Goal: Information Seeking & Learning: Learn about a topic

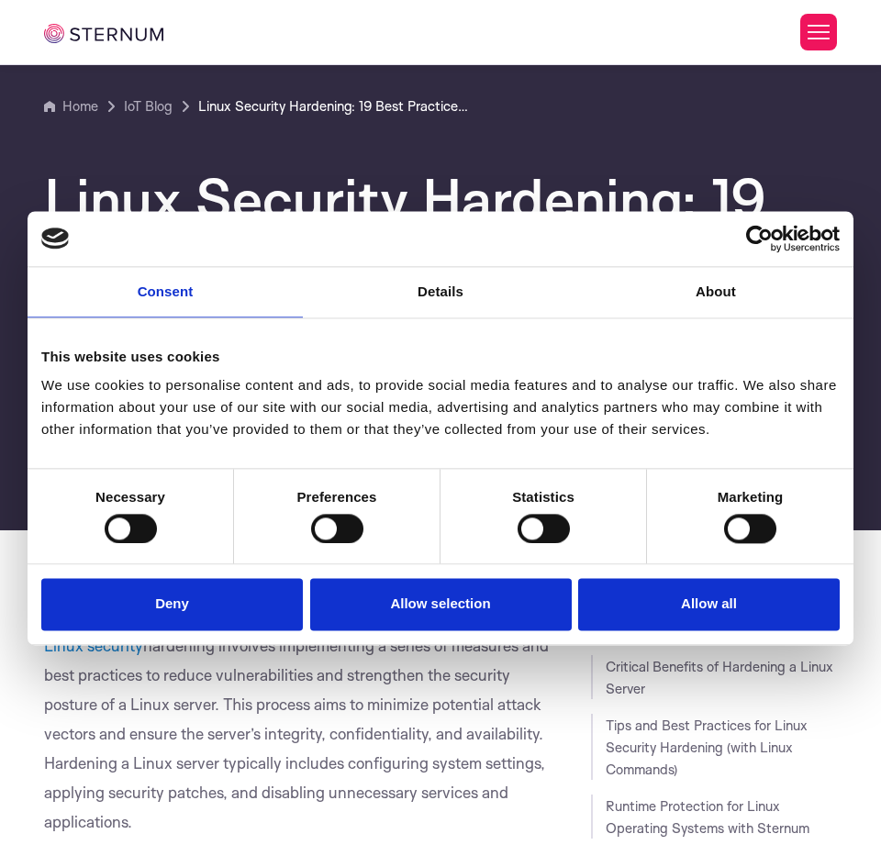
scroll to position [242, 0]
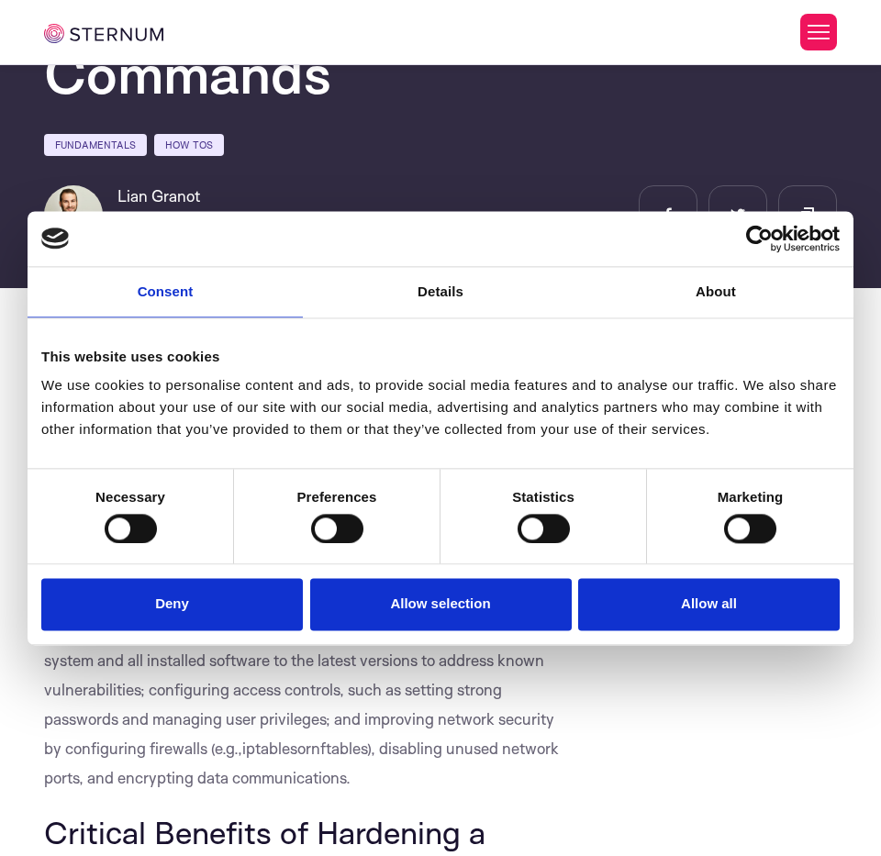
click at [777, 103] on div "Linux Security Hardening: 19 Best Practices with Linux Commands Fundamentals Ho…" at bounding box center [440, 59] width 821 height 369
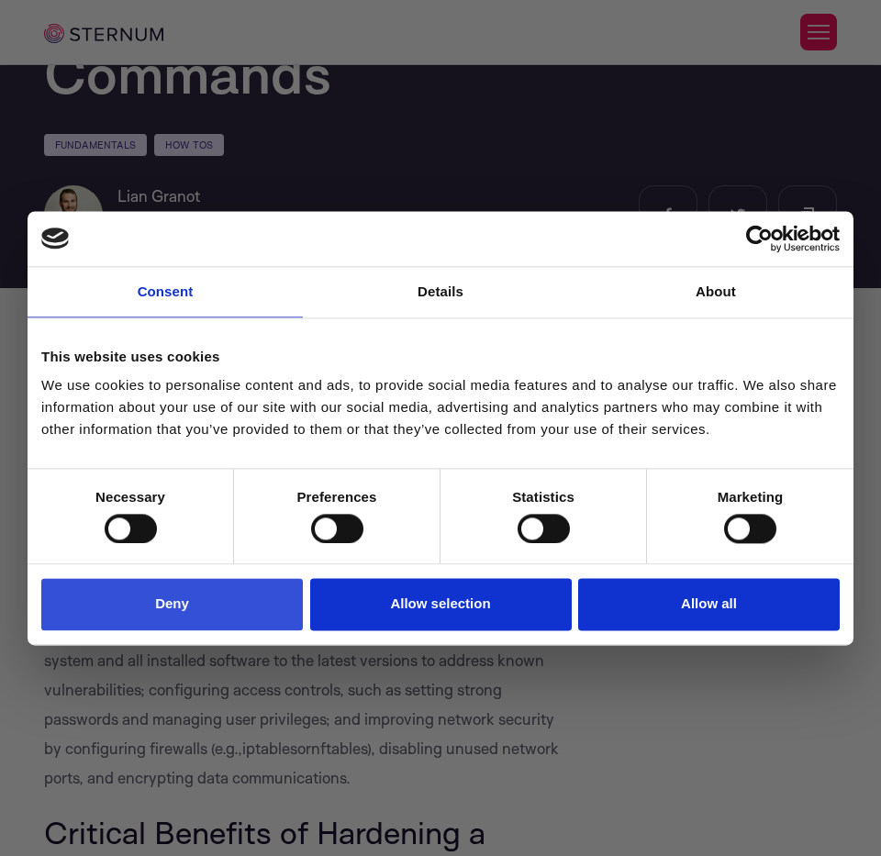
click at [201, 631] on button "Deny" at bounding box center [172, 605] width 262 height 52
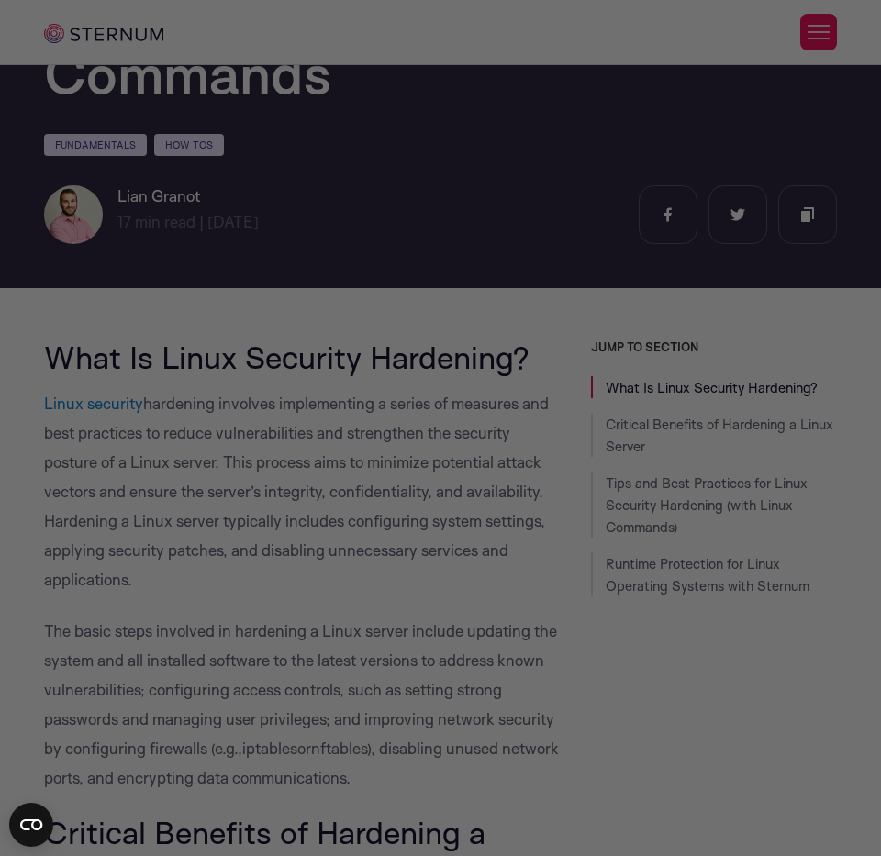
click at [804, 205] on div at bounding box center [445, 432] width 890 height 865
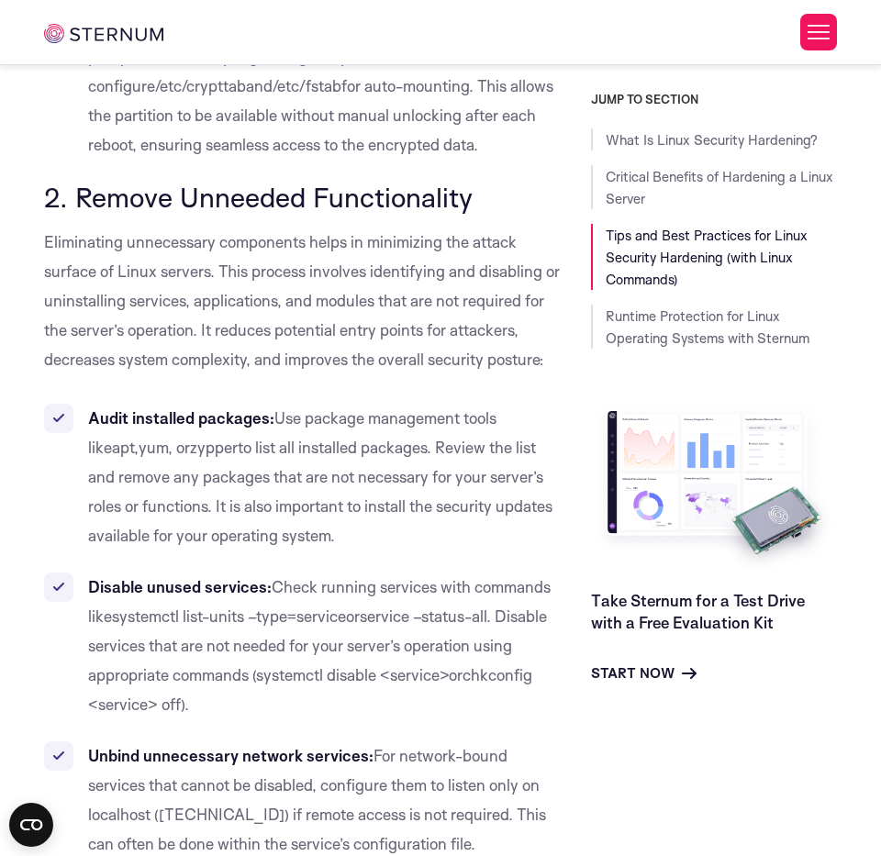
scroll to position [3271, 0]
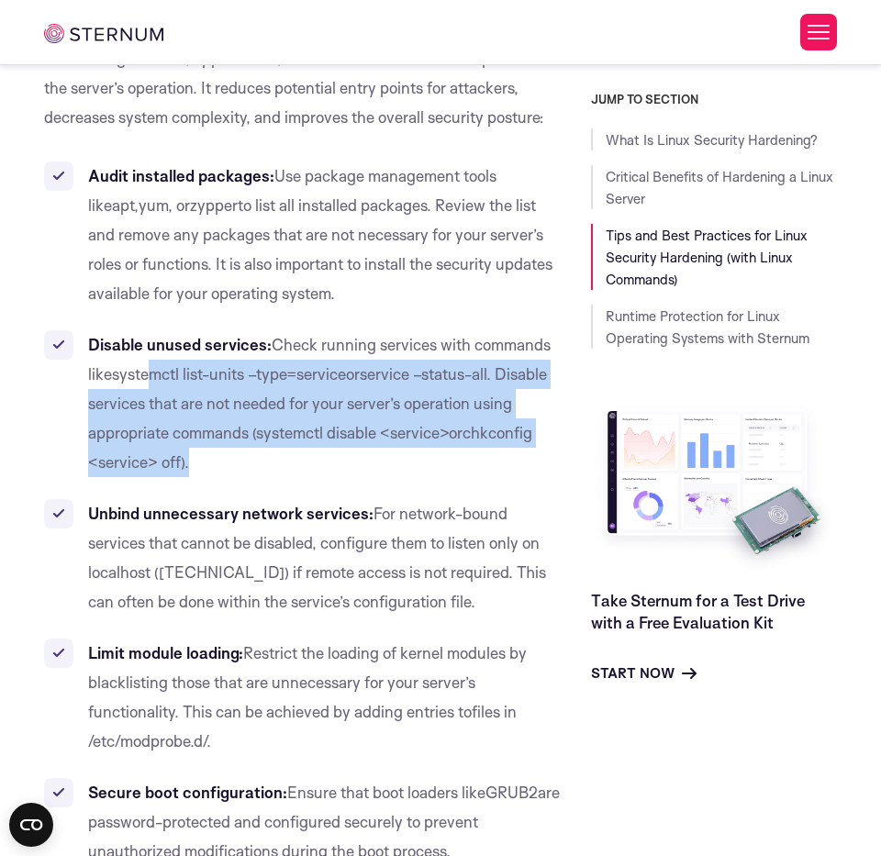
drag, startPoint x: 286, startPoint y: 490, endPoint x: 154, endPoint y: 391, distance: 165.2
click at [154, 391] on li "Disable unused services: Check running services with commands like systemctl li…" at bounding box center [303, 403] width 519 height 147
click at [174, 384] on span "systemctl list-units –type=service" at bounding box center [229, 373] width 234 height 19
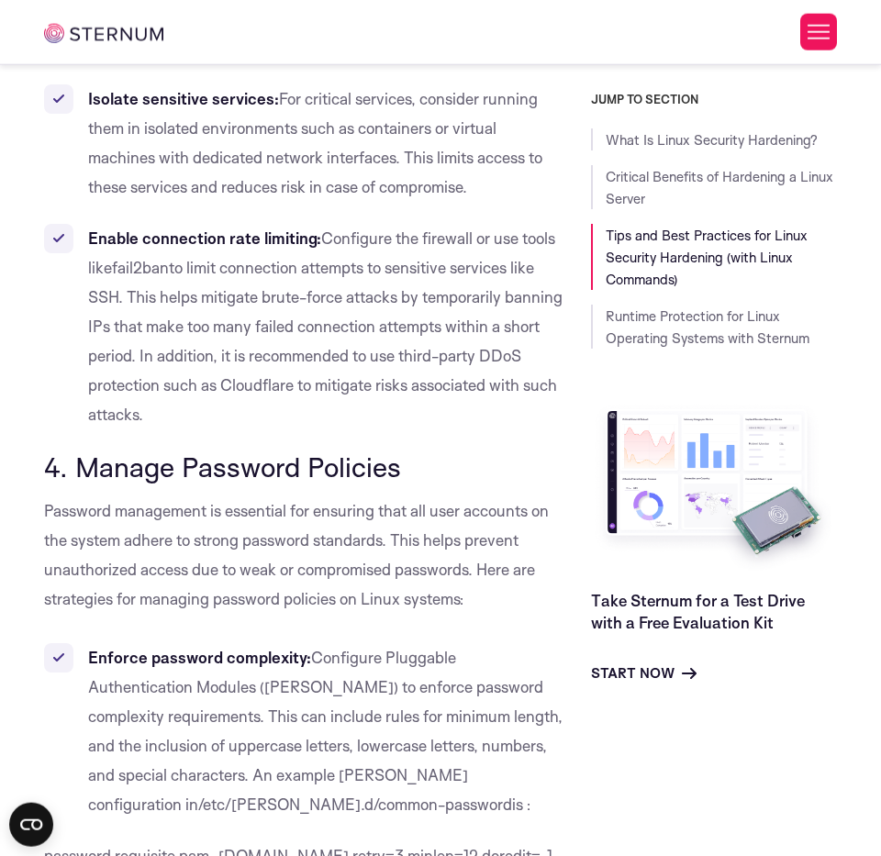
scroll to position [5452, 0]
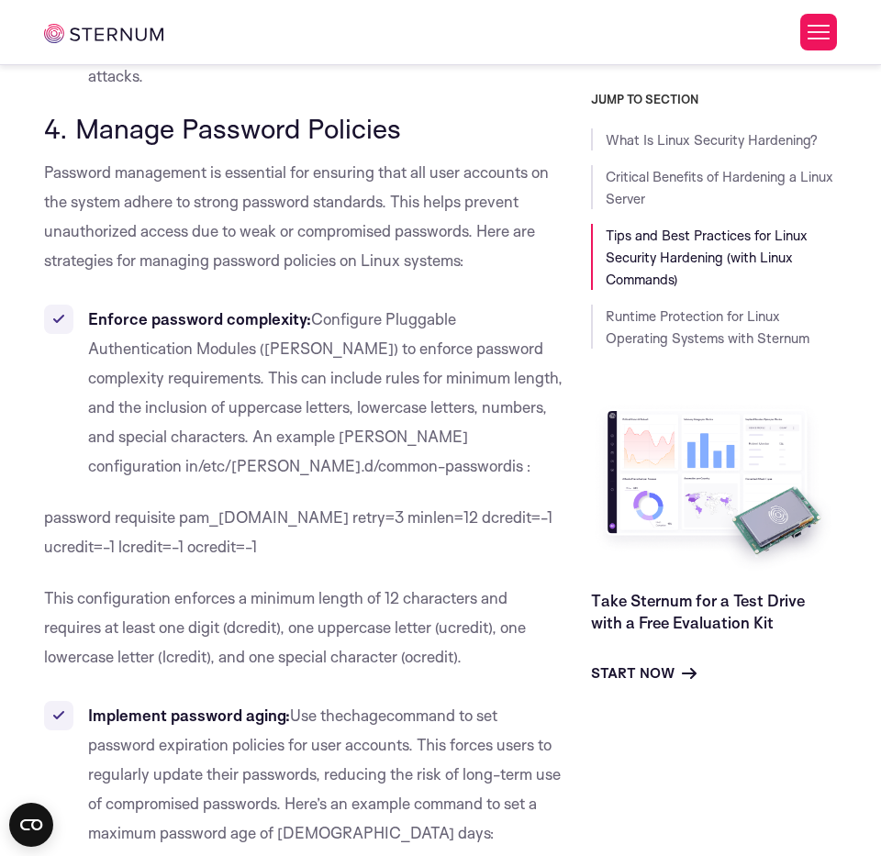
click at [201, 141] on span "4. Manage Password Policies" at bounding box center [222, 128] width 357 height 34
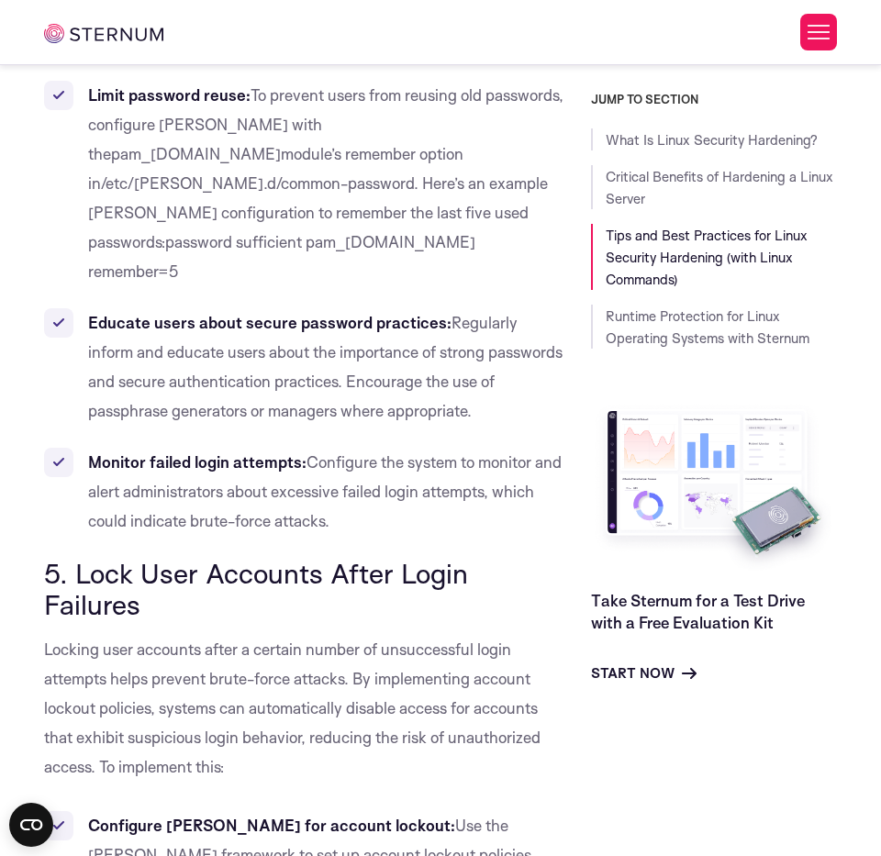
drag, startPoint x: 186, startPoint y: 546, endPoint x: 0, endPoint y: 475, distance: 199.3
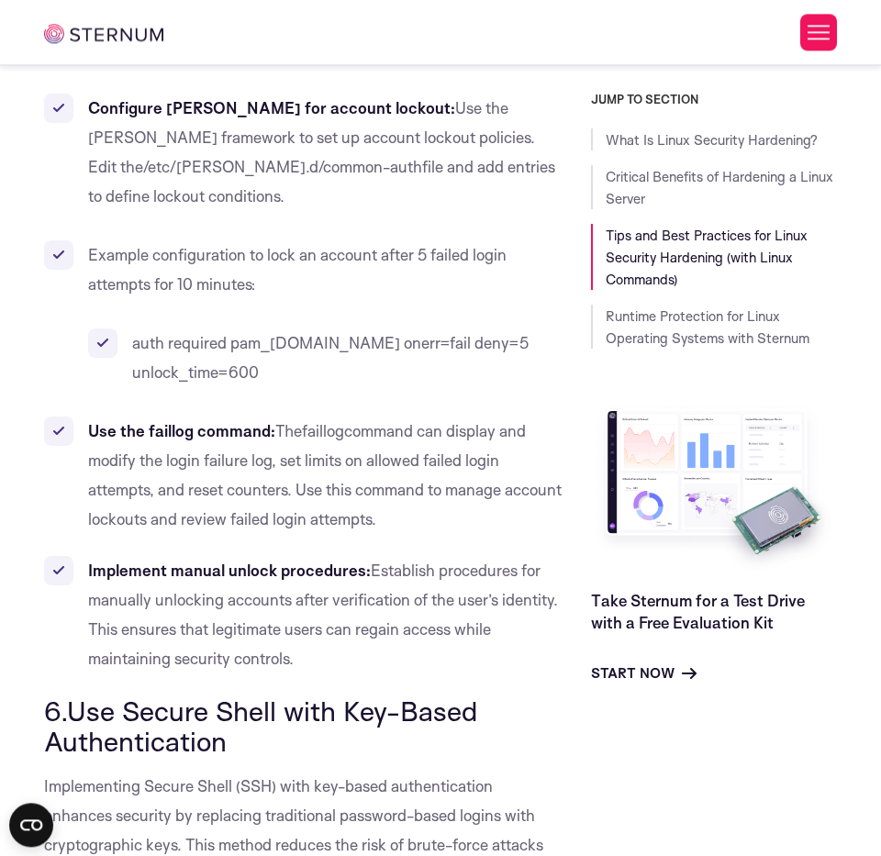
scroll to position [7027, 0]
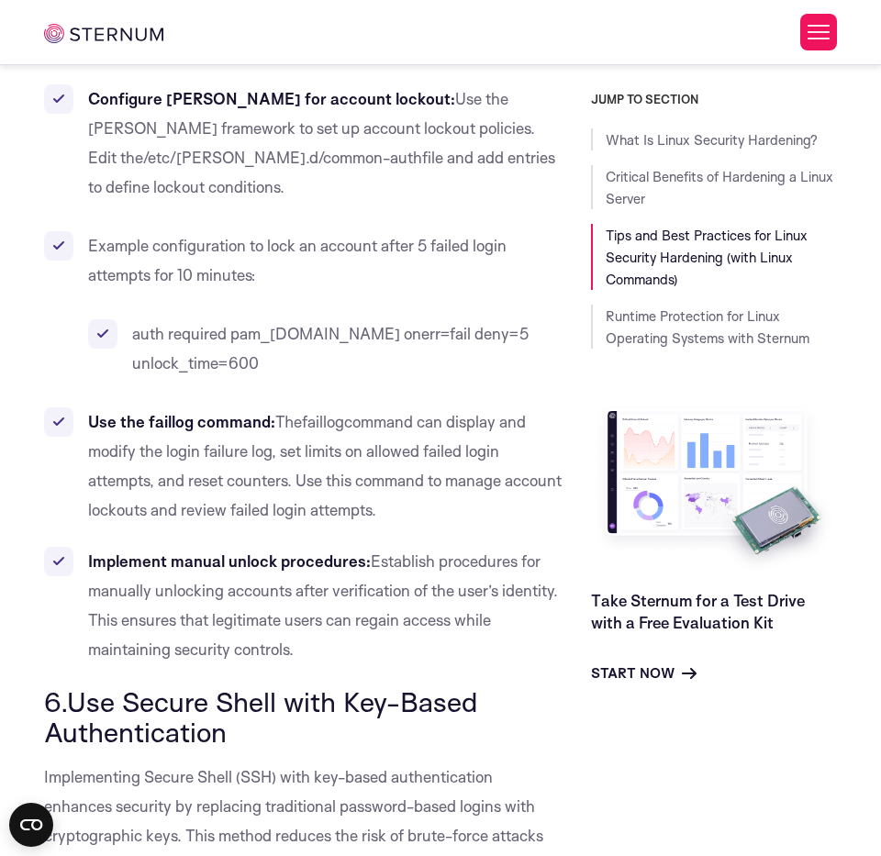
click at [224, 685] on span "6.Use Secure Shell with Key-Based Authentication" at bounding box center [260, 717] width 433 height 65
click at [221, 685] on span "6.Use Secure Shell with Key-Based Authentication" at bounding box center [260, 717] width 433 height 65
click at [219, 685] on span "6.Use Secure Shell with Key-Based Authentication" at bounding box center [260, 717] width 433 height 65
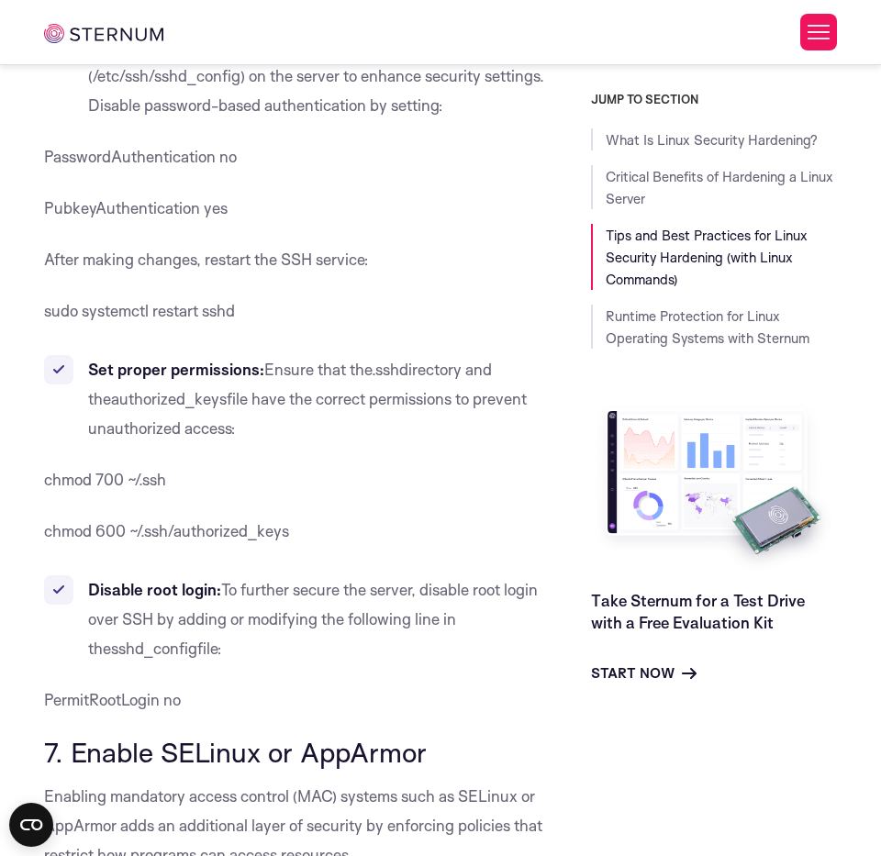
scroll to position [8723, 0]
